Goal: Transaction & Acquisition: Purchase product/service

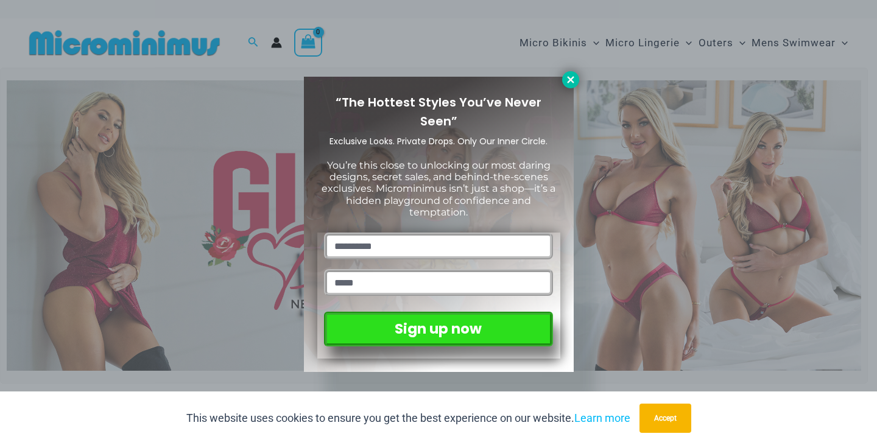
click at [569, 79] on icon at bounding box center [570, 79] width 7 height 7
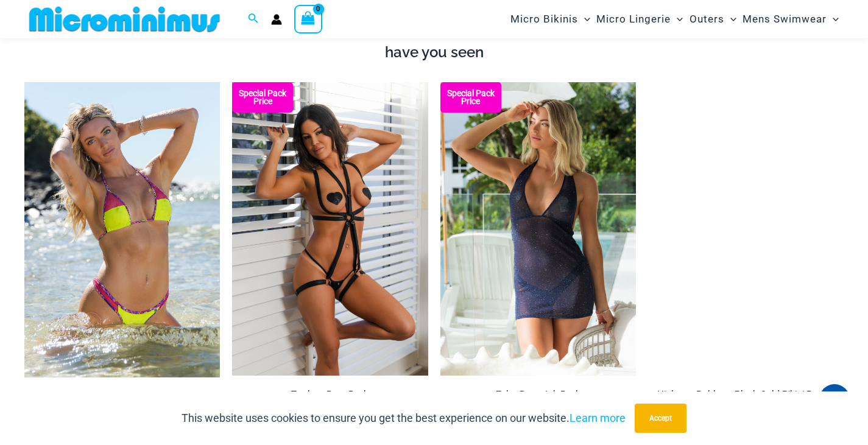
scroll to position [1300, 0]
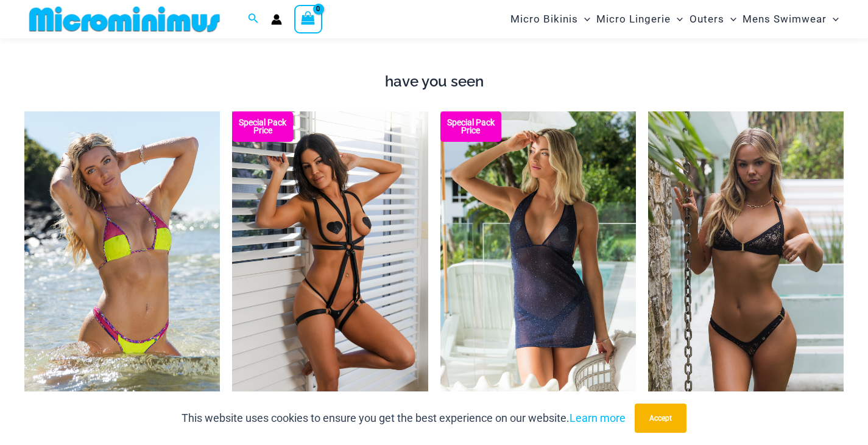
scroll to position [1267, 0]
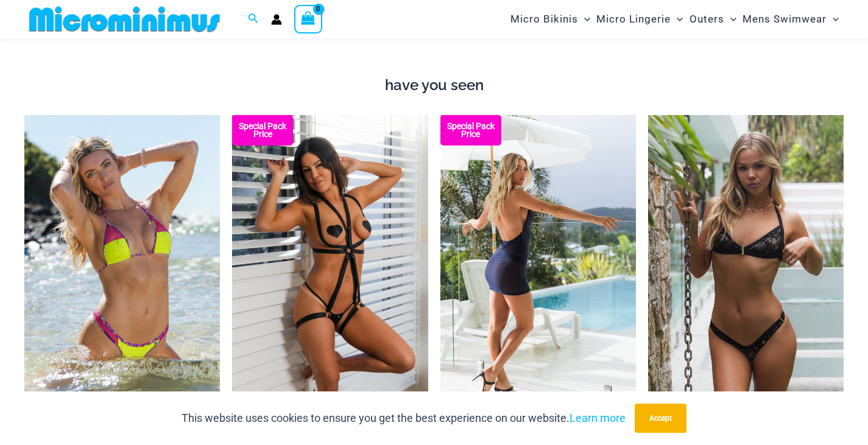
click at [400, 183] on img at bounding box center [537, 262] width 195 height 294
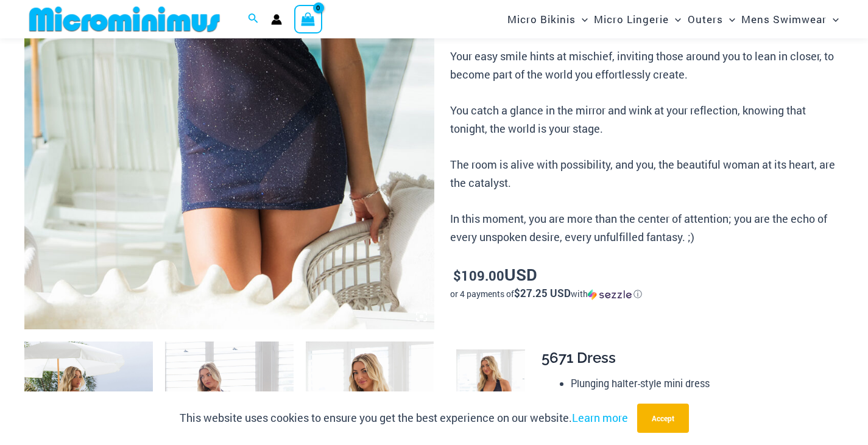
scroll to position [395, 0]
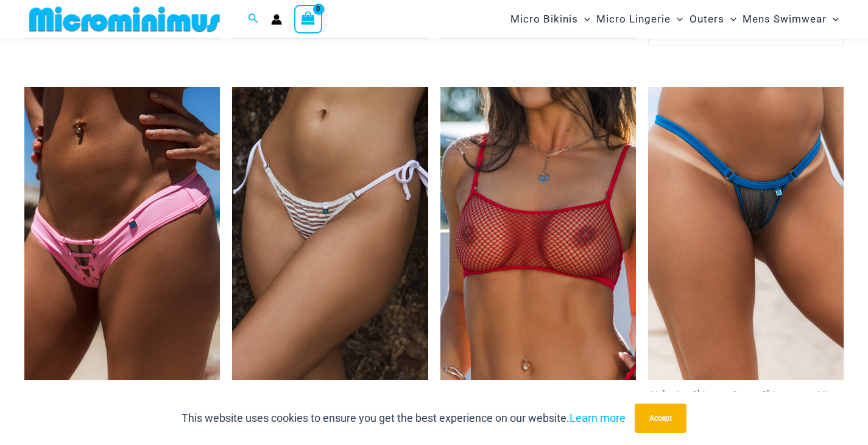
scroll to position [3649, 0]
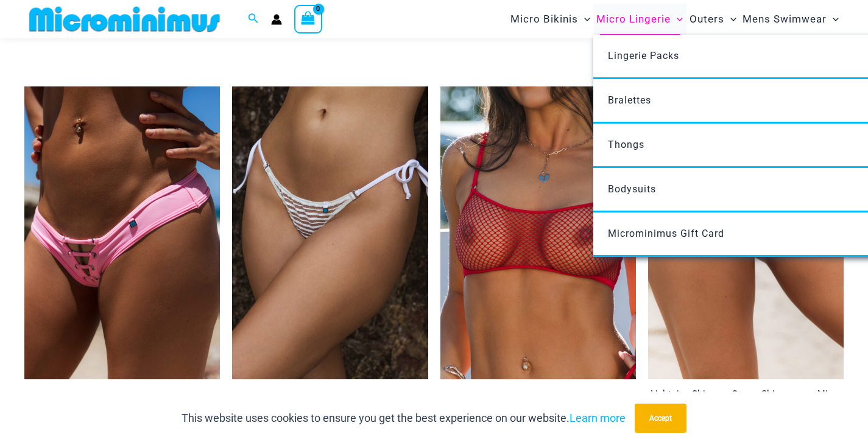
click at [642, 27] on span "Micro Lingerie" at bounding box center [633, 19] width 74 height 31
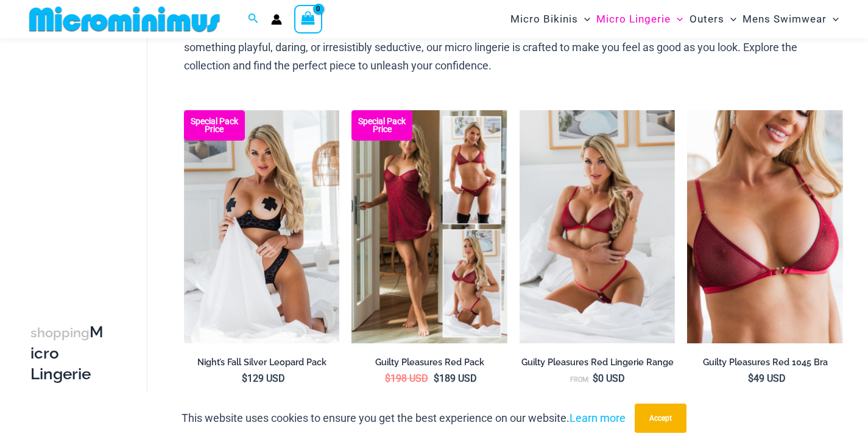
scroll to position [119, 0]
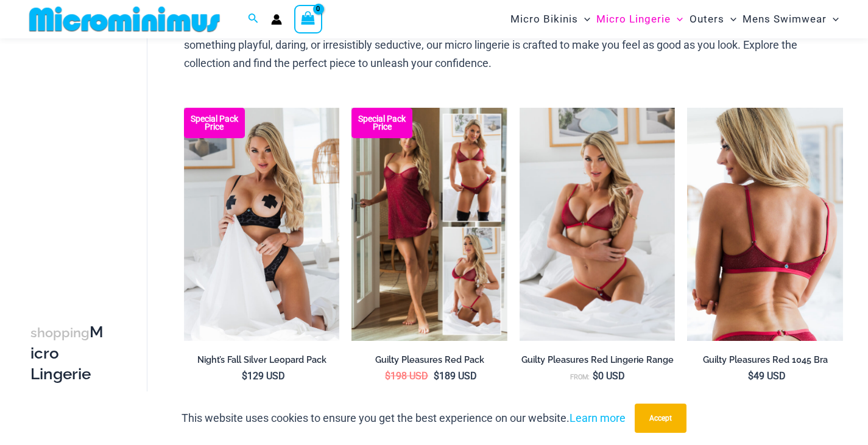
click at [794, 292] on img at bounding box center [765, 224] width 156 height 233
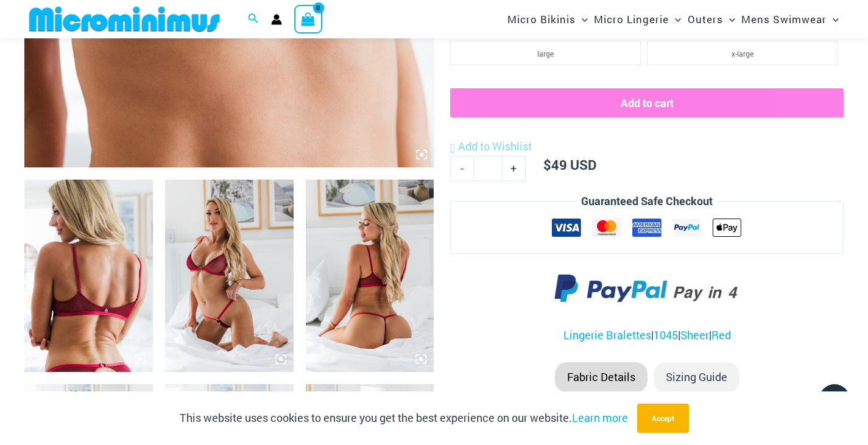
scroll to position [563, 0]
